Goal: Task Accomplishment & Management: Manage account settings

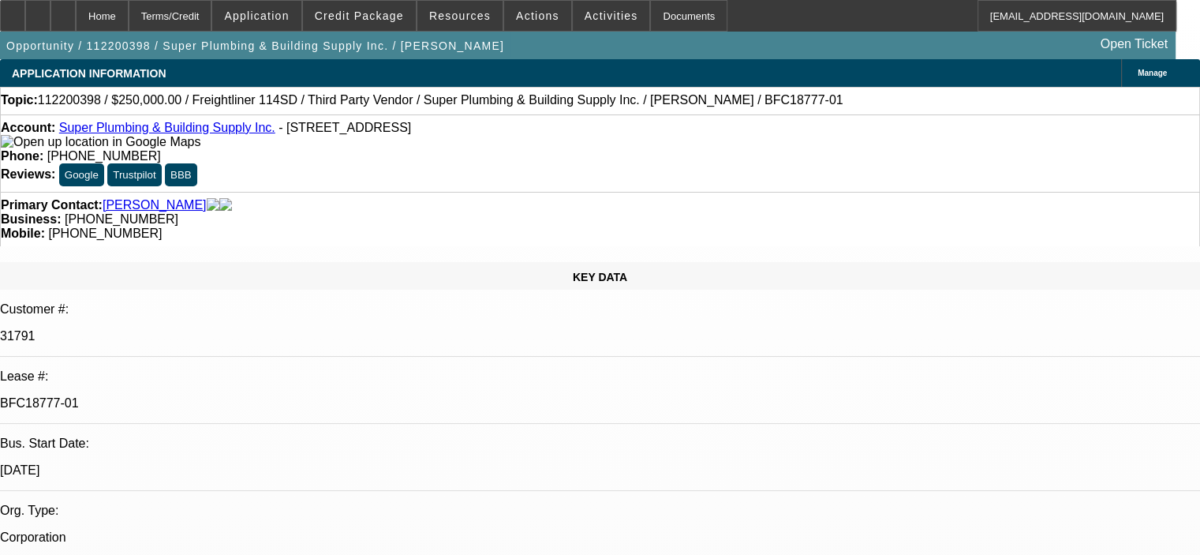
select select "0"
select select "6"
select select "0"
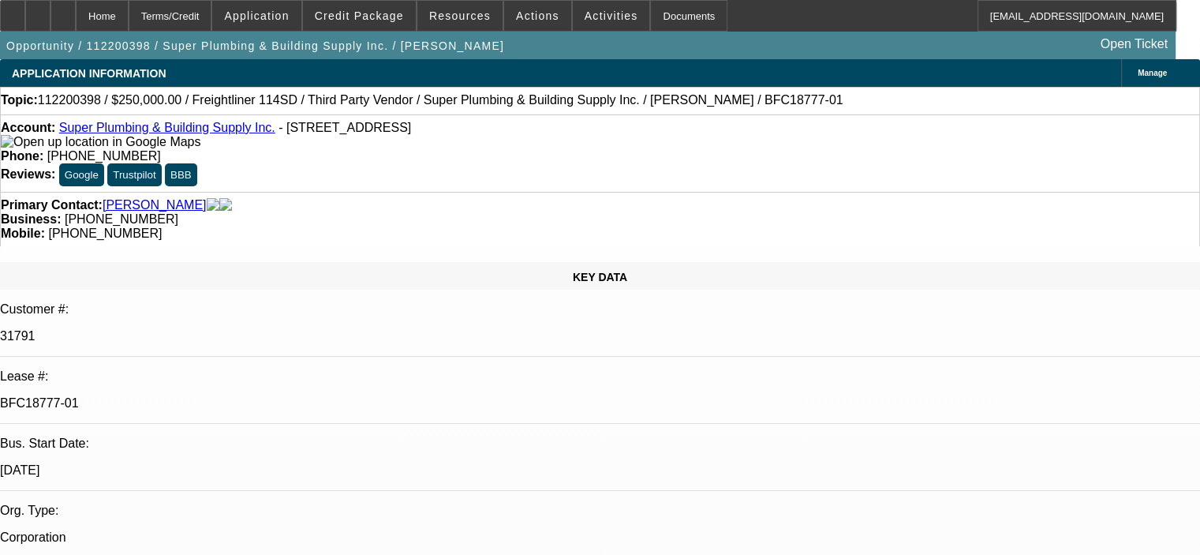
select select "0"
select select "6"
select select "0"
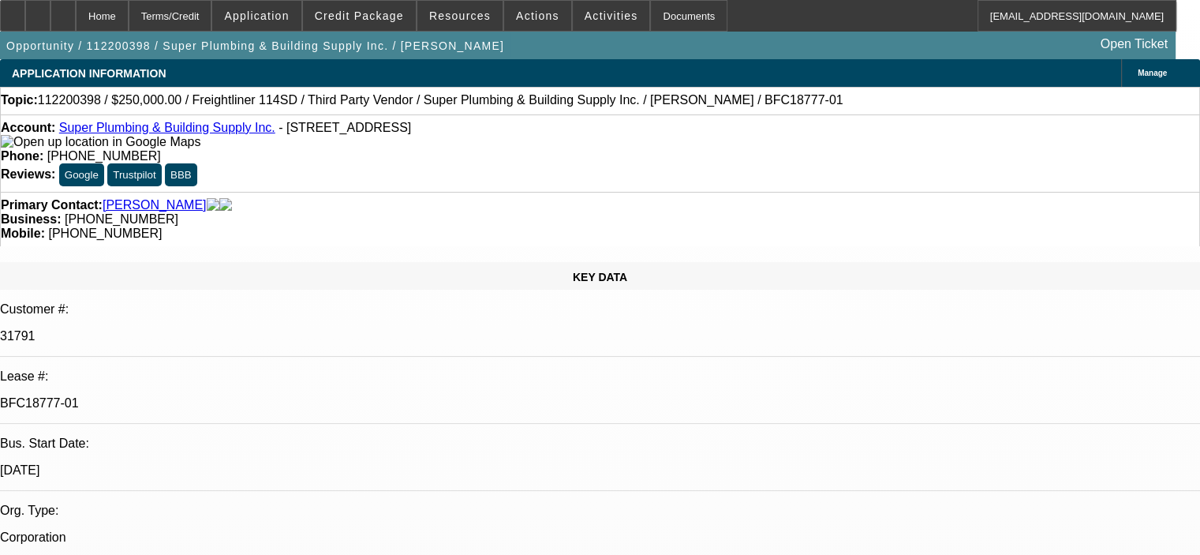
select select "0"
select select "6"
select select "0"
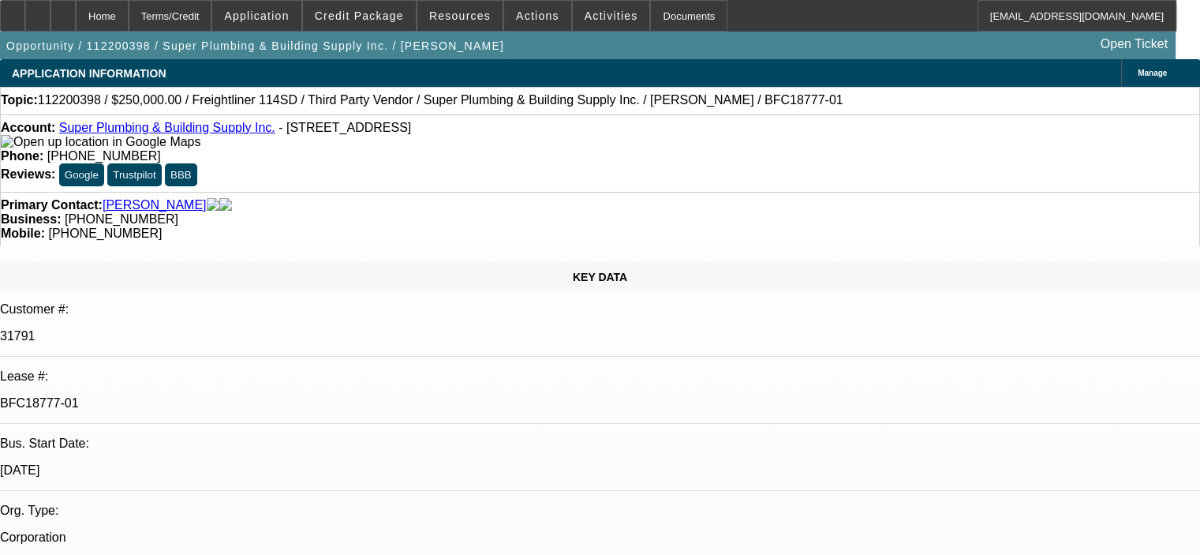
select select "6"
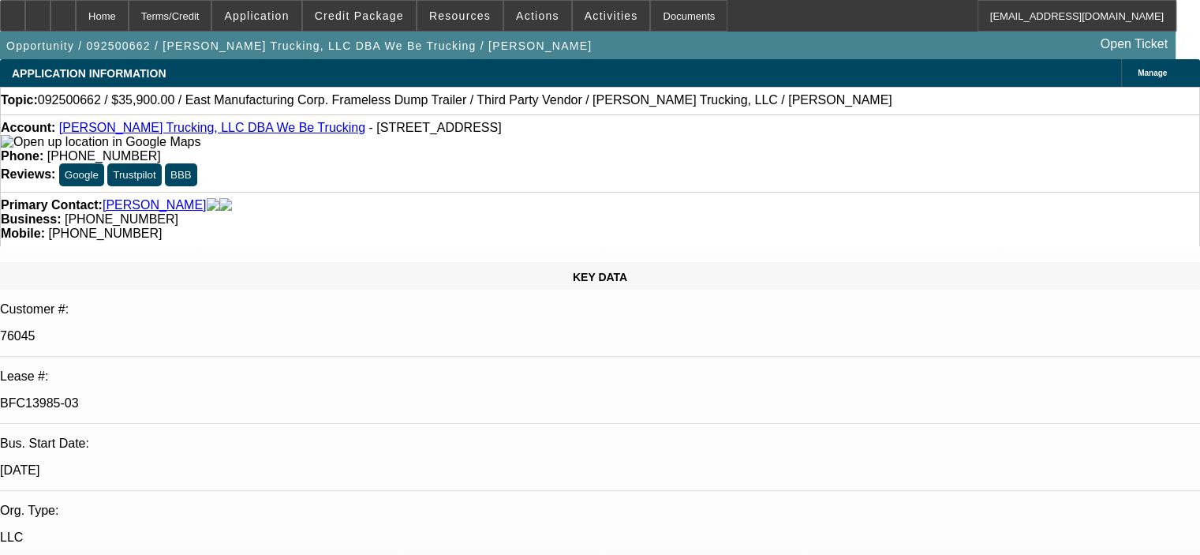
select select "0"
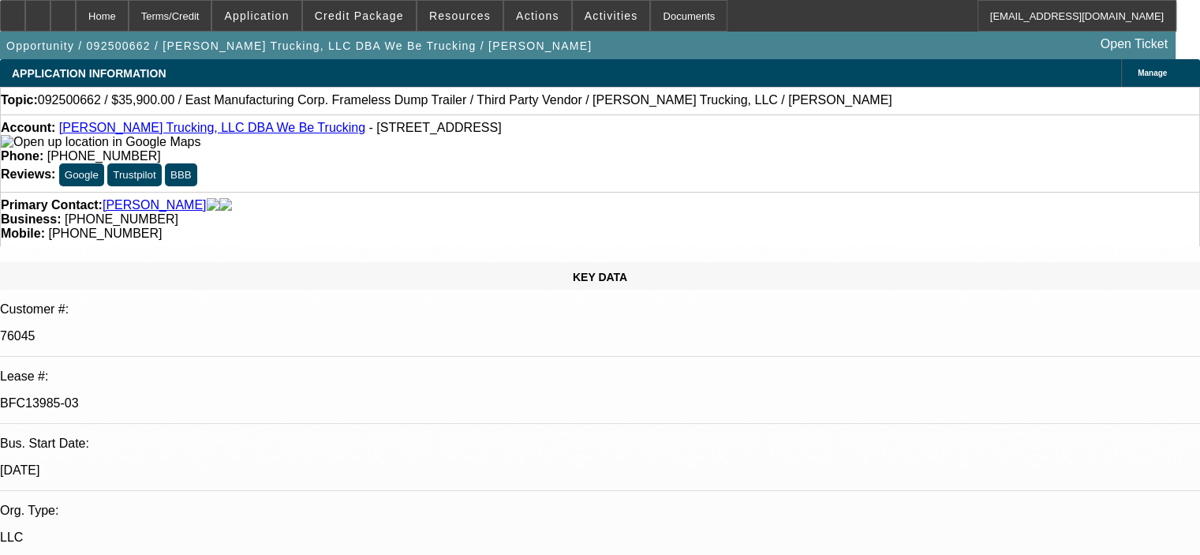
select select "0"
select select "1"
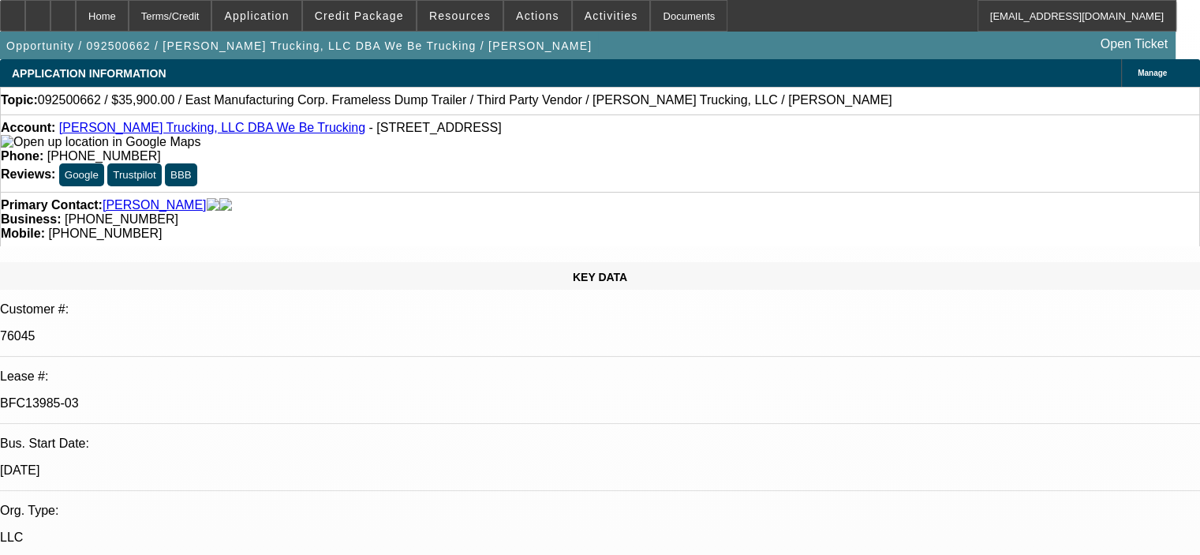
select select "1"
select select "6"
select select "1"
select select "6"
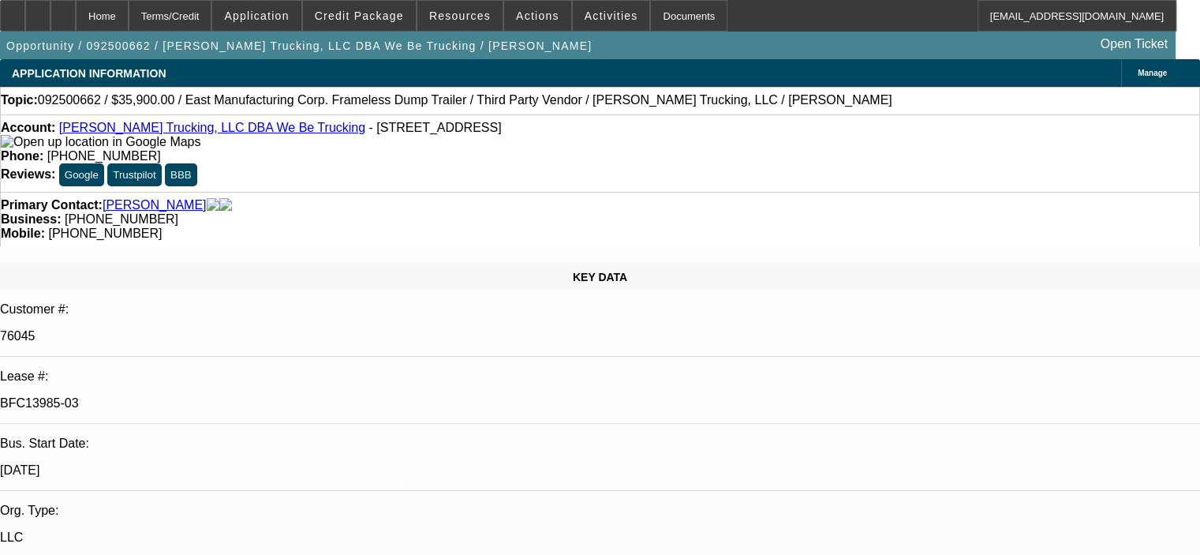
select select "1"
select select "6"
click at [38, 10] on icon at bounding box center [38, 10] width 0 height 0
click at [361, 24] on span at bounding box center [359, 16] width 113 height 38
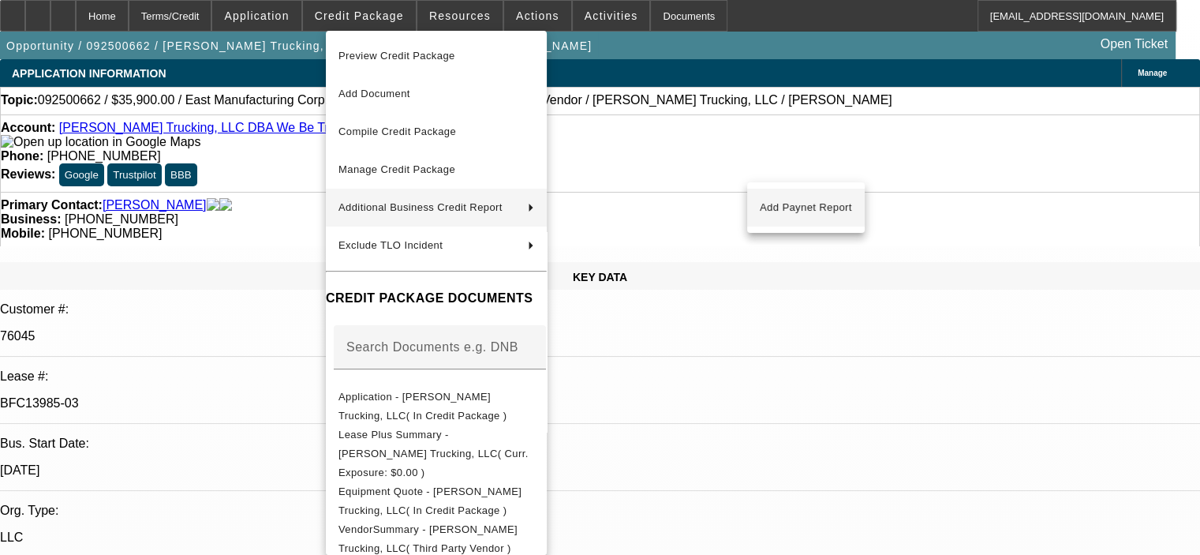
drag, startPoint x: 746, startPoint y: 191, endPoint x: 757, endPoint y: 211, distance: 22.6
click at [761, 208] on span "Add Paynet Report" at bounding box center [806, 207] width 92 height 19
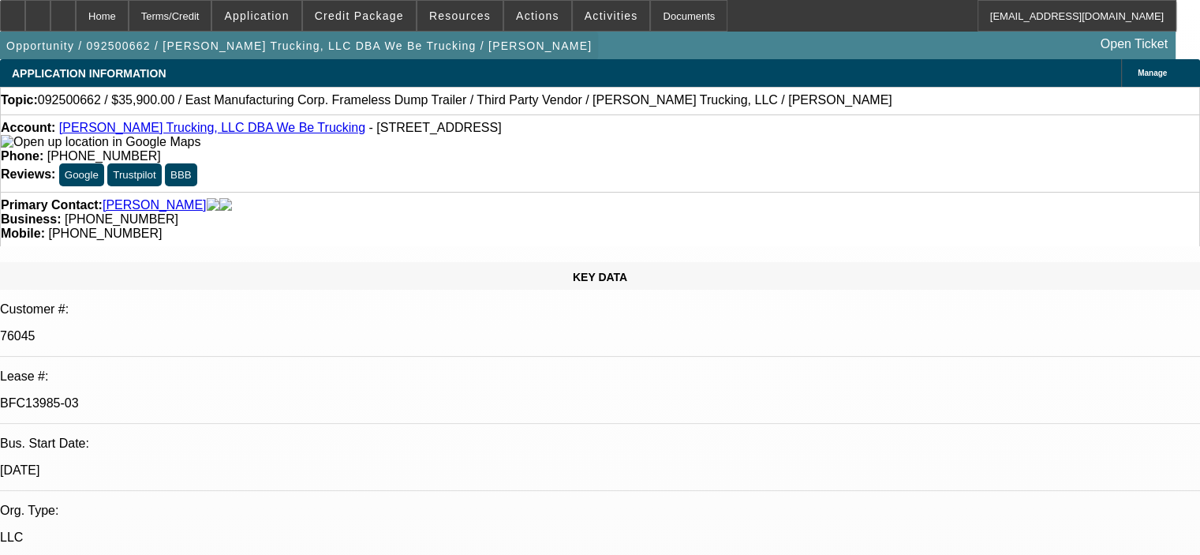
select select "0"
select select "6"
select select "0"
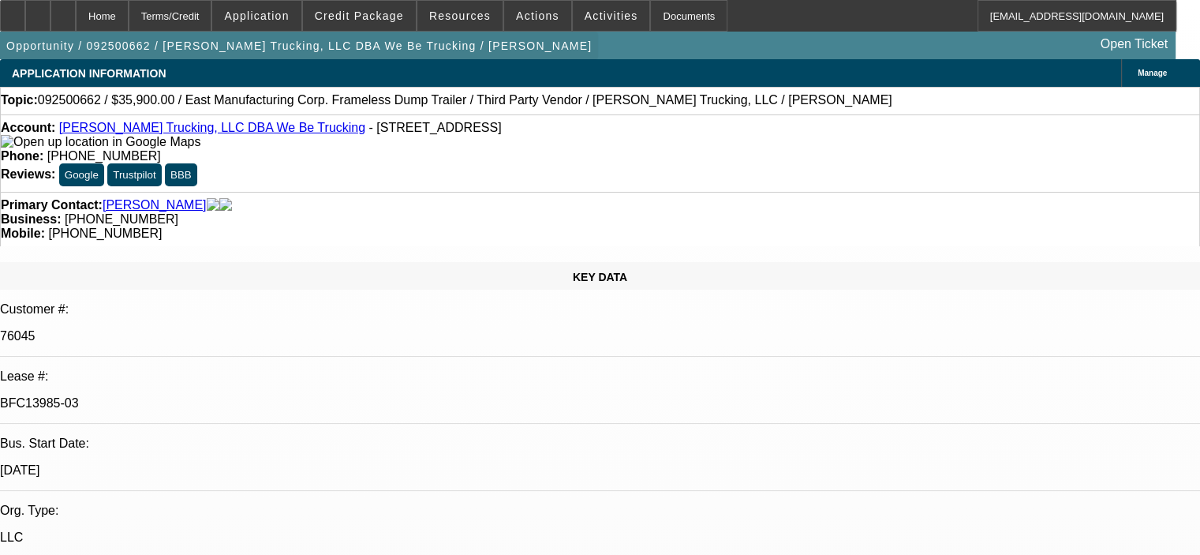
select select "0"
select select "6"
select select "0"
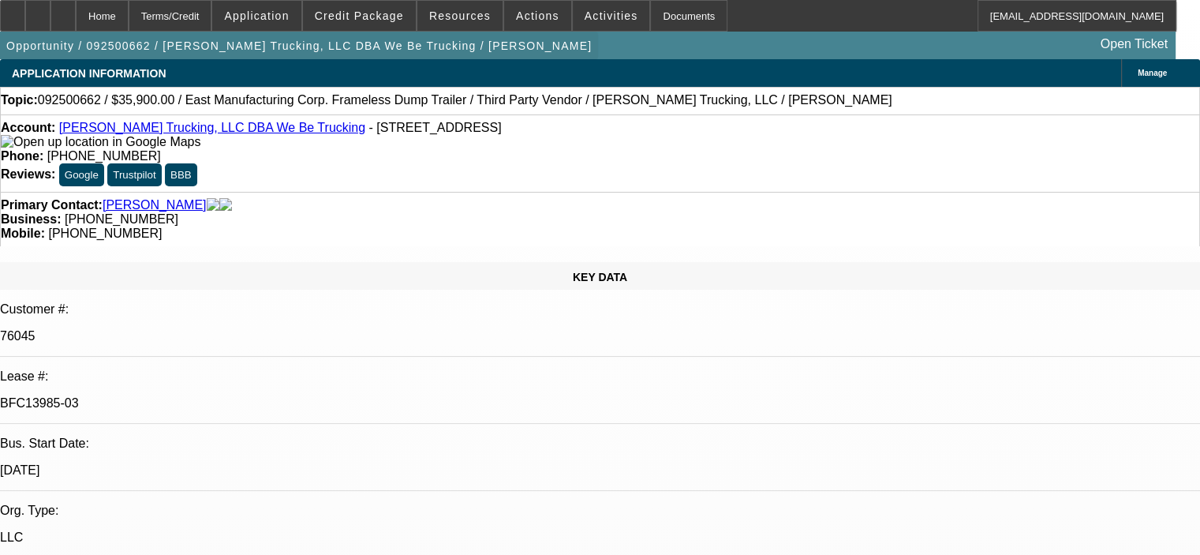
select select "0"
select select "6"
click at [366, 18] on span "Credit Package" at bounding box center [359, 15] width 89 height 13
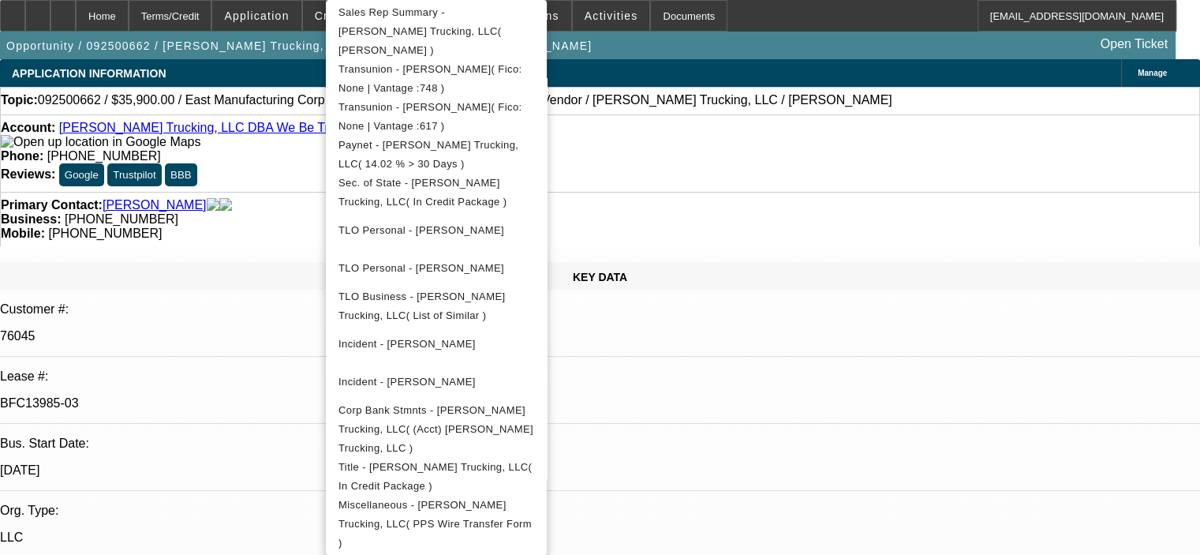
scroll to position [567, 0]
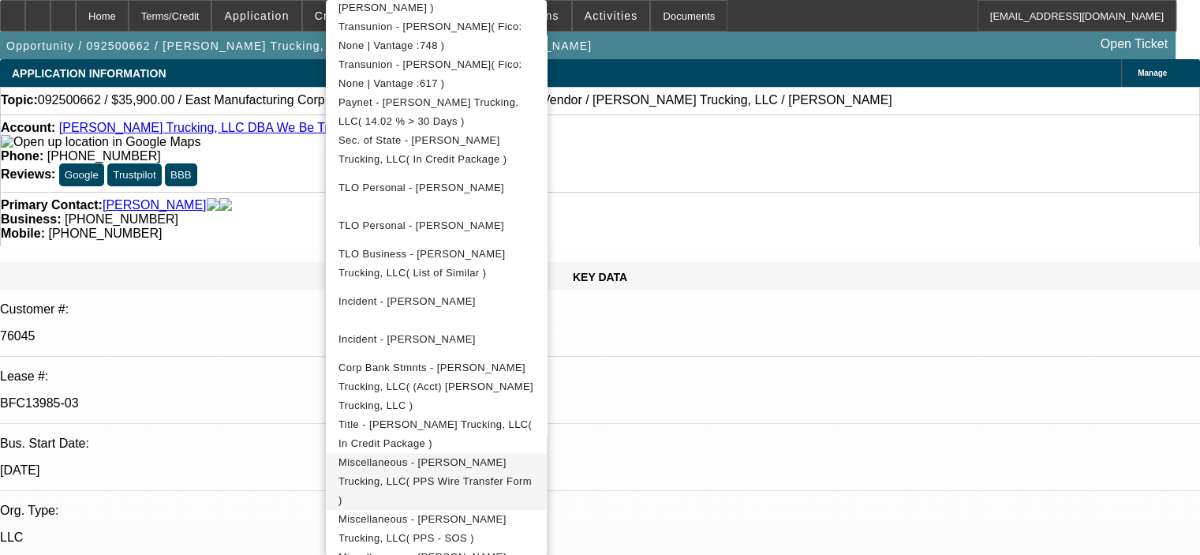
click at [532, 456] on span "Miscellaneous - Roger T. Wiebe Trucking, LLC( PPS Wire Transfer Form )" at bounding box center [435, 481] width 193 height 50
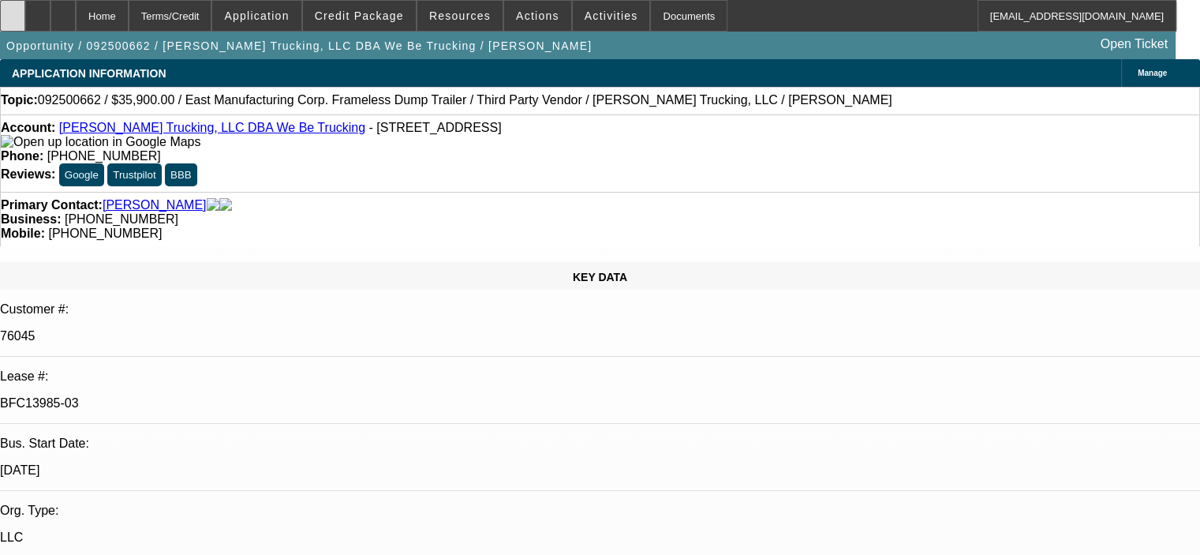
click at [17, 13] on div at bounding box center [12, 16] width 25 height 32
